Goal: Navigation & Orientation: Find specific page/section

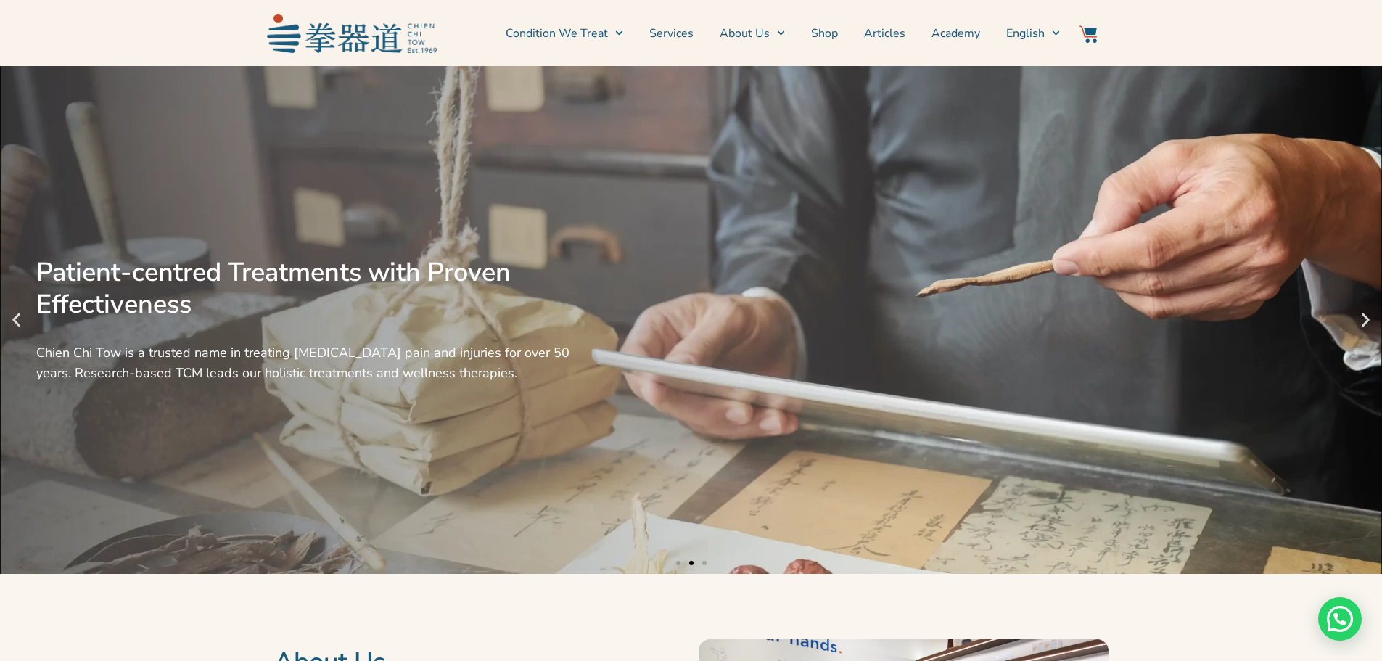
click at [15, 331] on div "Patient-centred Treatments with Proven Effectiveness Chien Chi Tow is a trusted…" at bounding box center [691, 320] width 1382 height 508
click at [17, 325] on icon "Previous slide" at bounding box center [16, 320] width 18 height 18
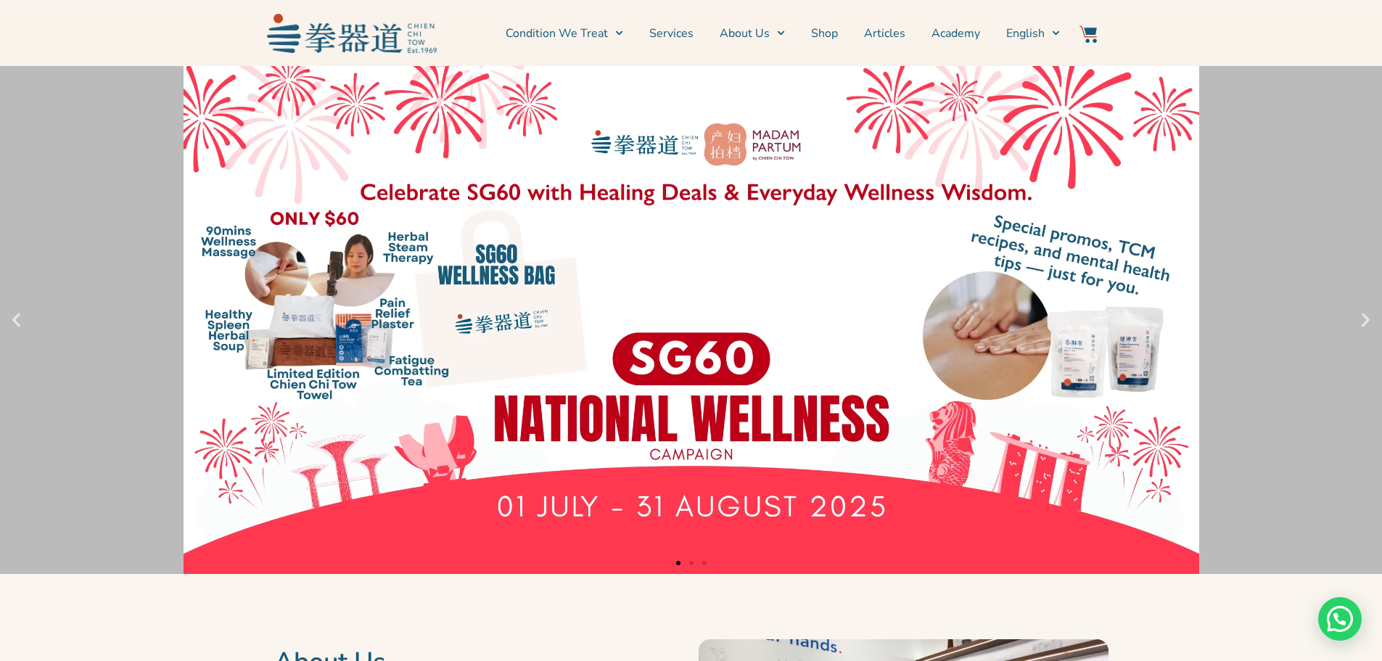
click at [632, 432] on link "1 / 3" at bounding box center [691, 320] width 1382 height 508
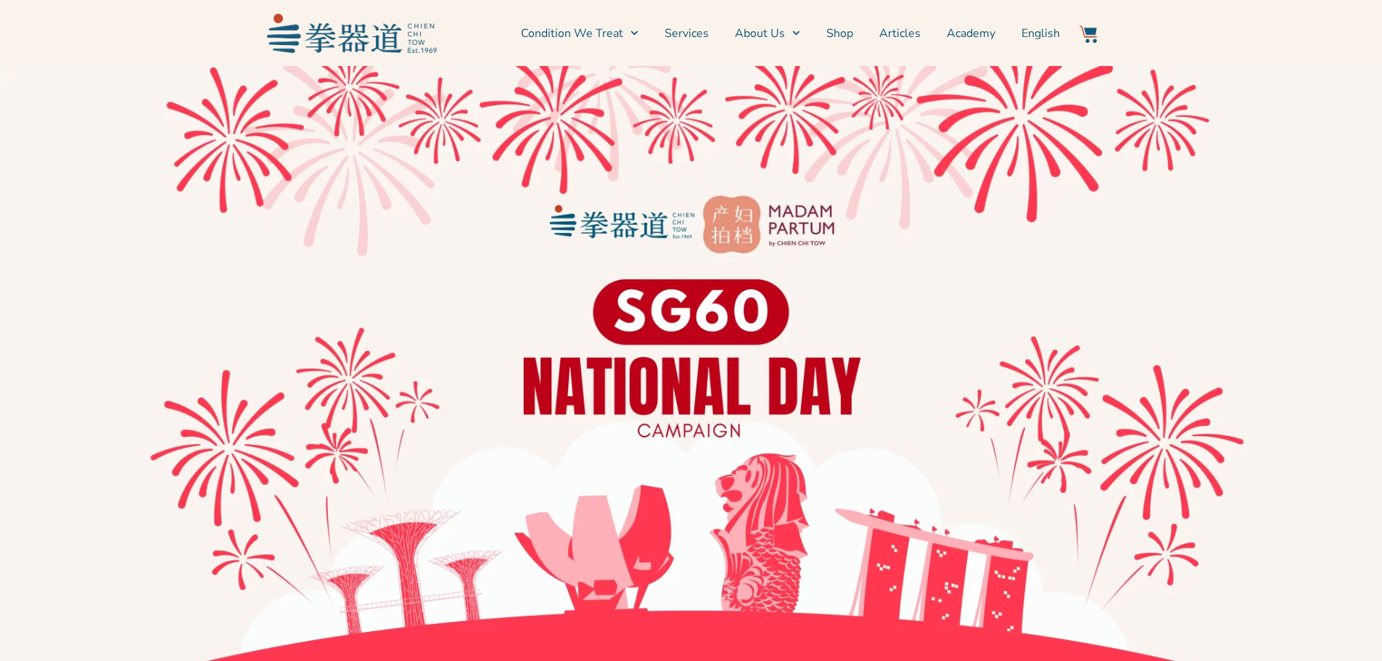
click at [712, 312] on img at bounding box center [691, 411] width 1382 height 691
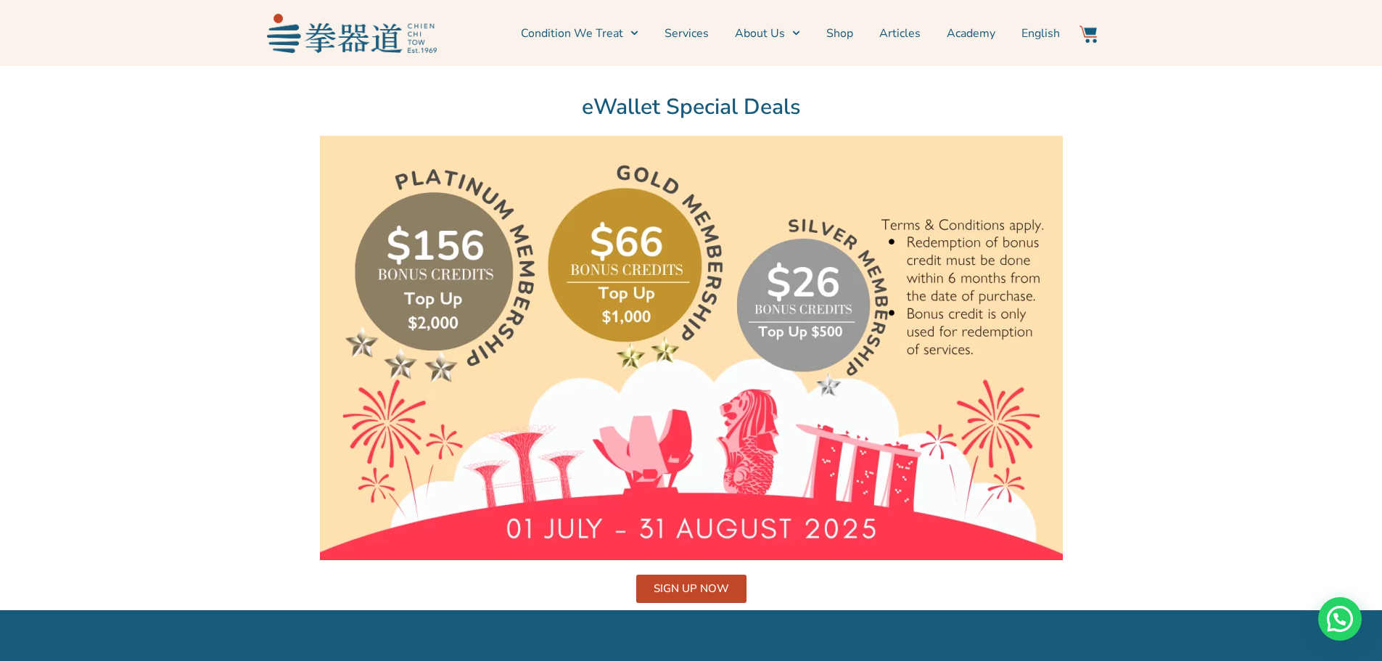
scroll to position [4121, 0]
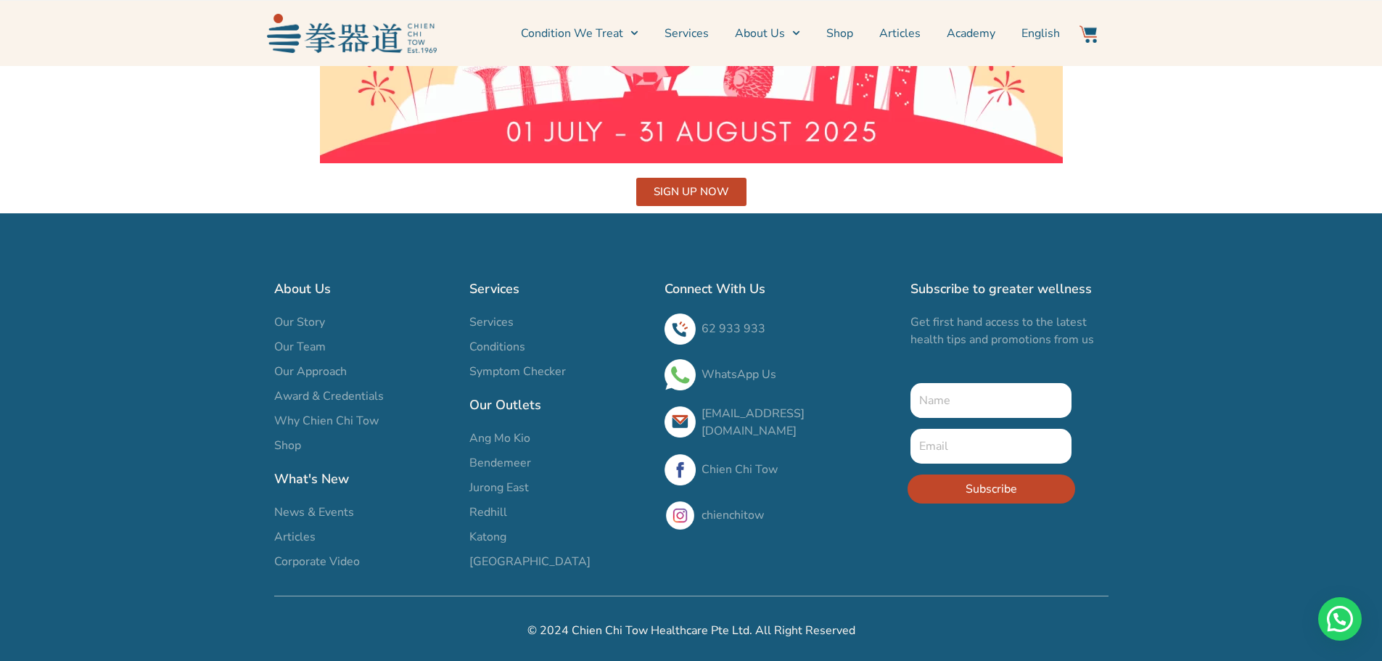
click at [376, 37] on img at bounding box center [352, 33] width 170 height 38
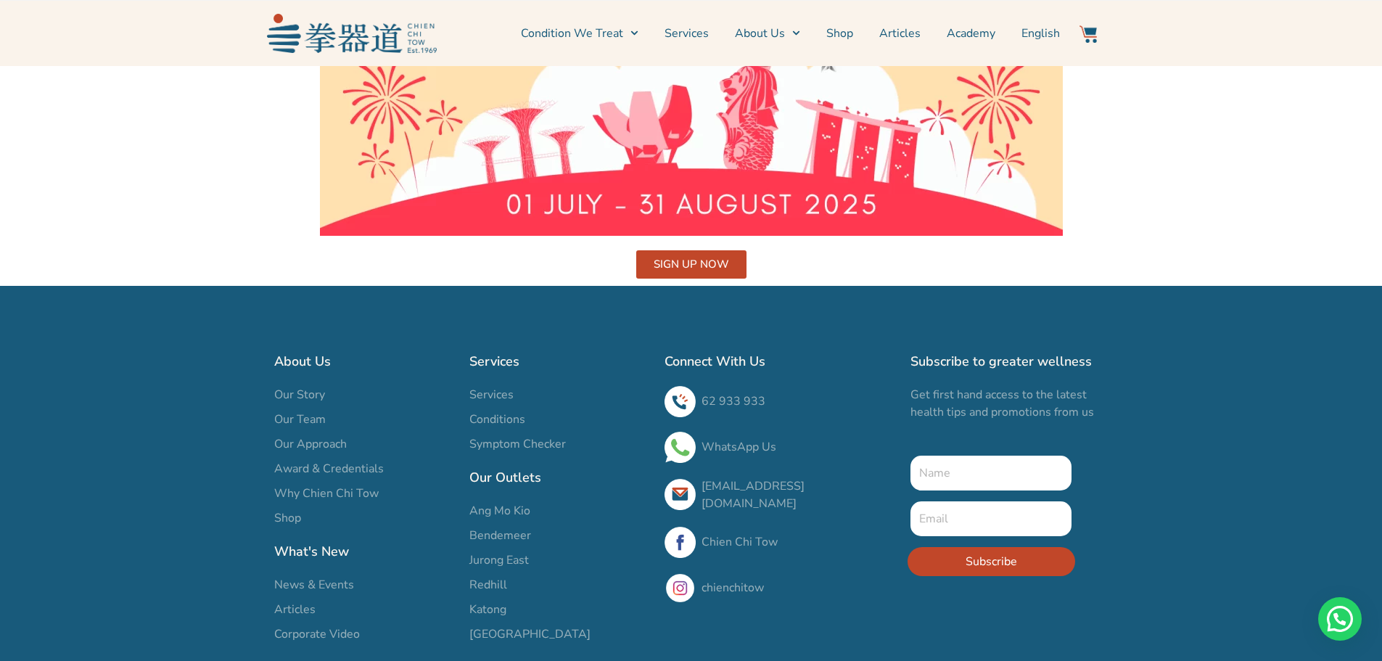
click at [376, 37] on img at bounding box center [352, 33] width 170 height 38
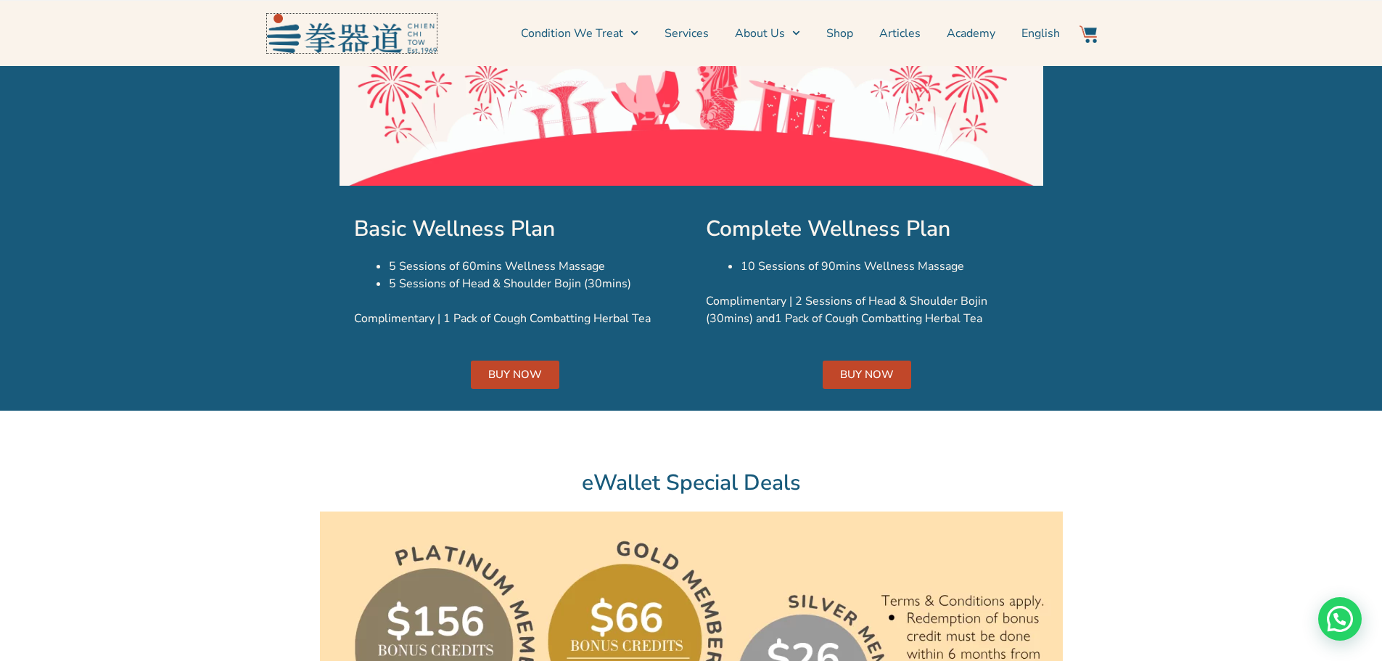
scroll to position [3323, 0]
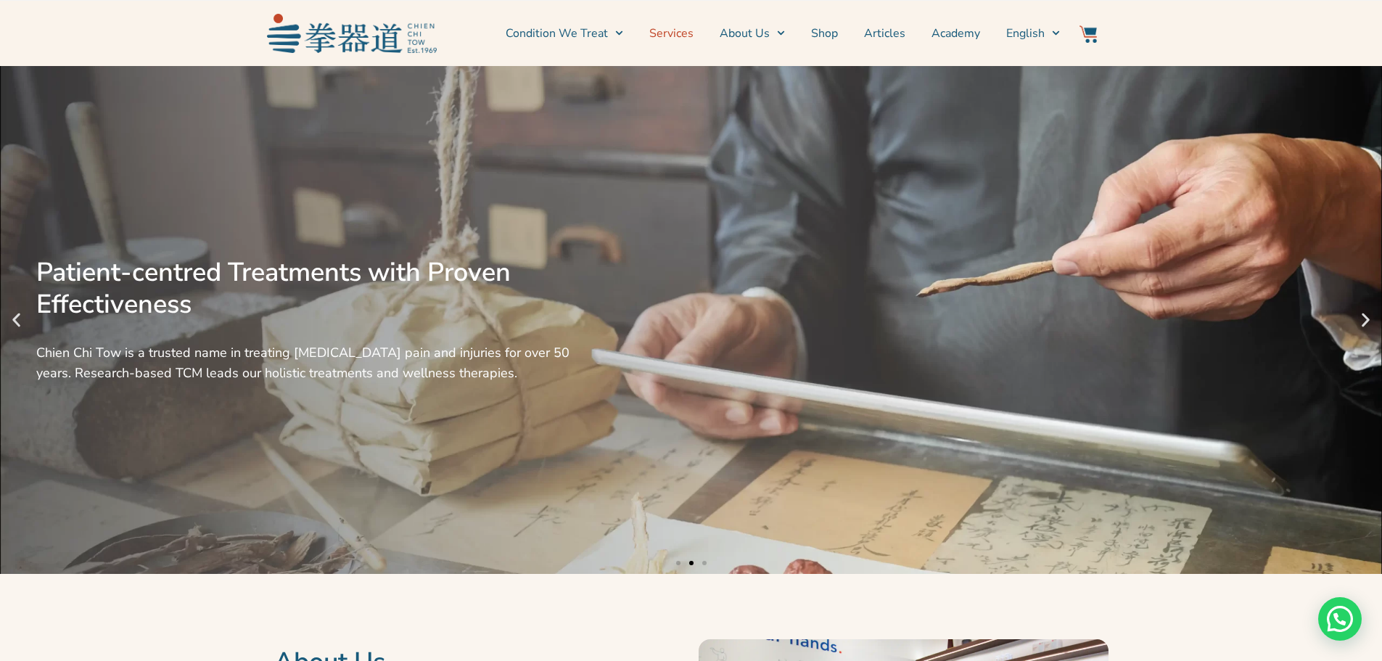
click at [676, 36] on link "Services" at bounding box center [671, 33] width 44 height 36
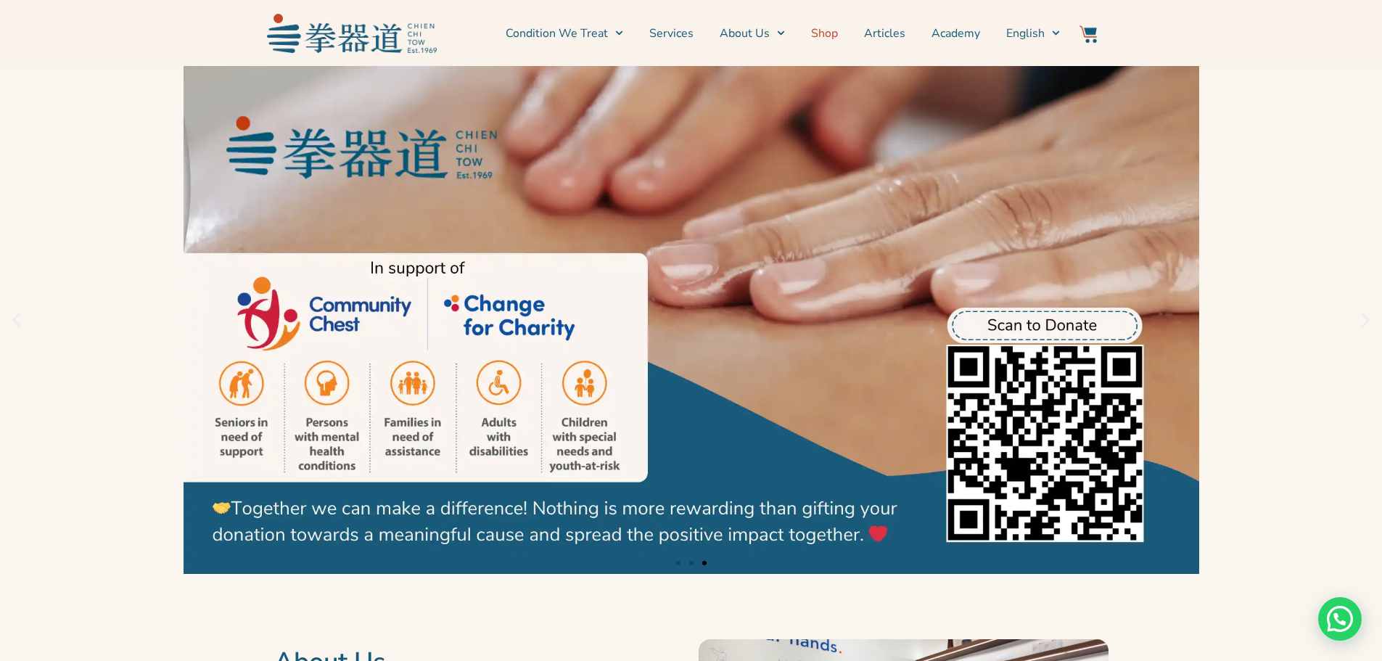
click at [817, 34] on link "Shop" at bounding box center [824, 33] width 27 height 36
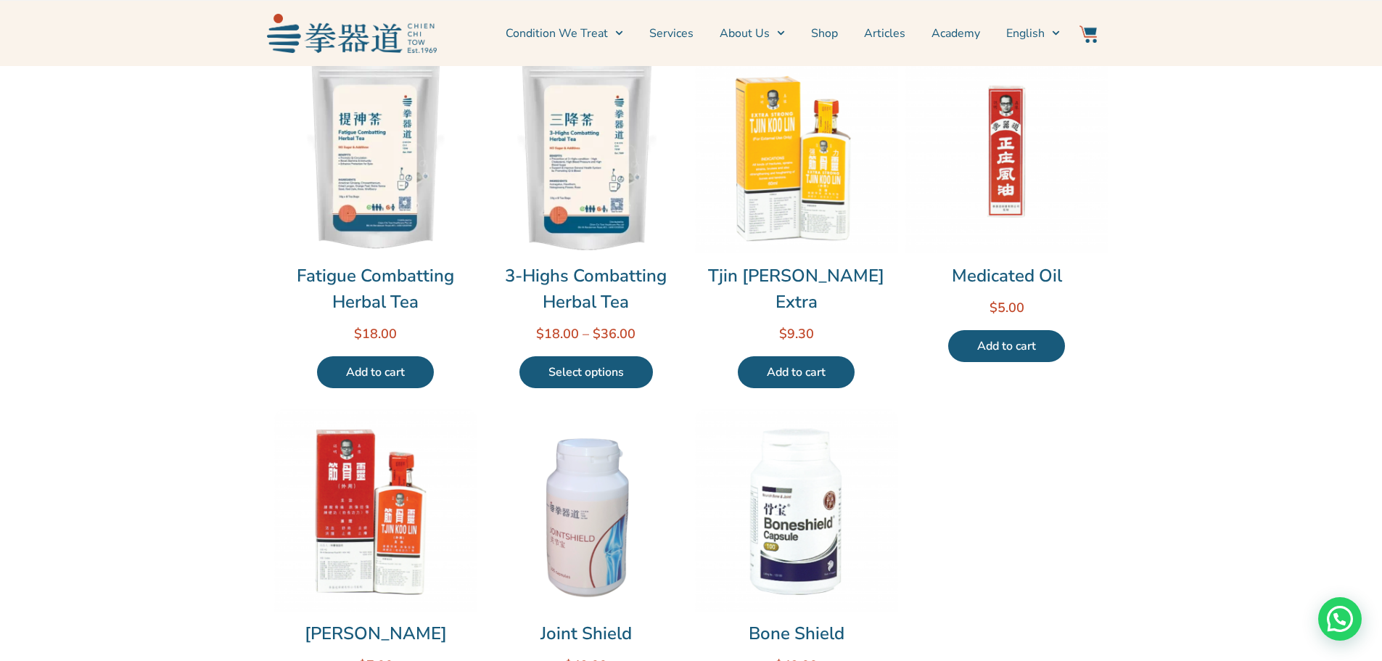
scroll to position [798, 0]
